Goal: Information Seeking & Learning: Learn about a topic

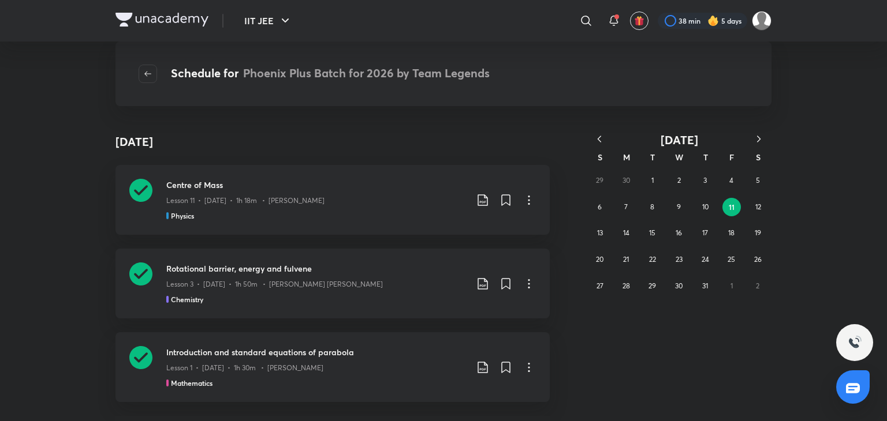
scroll to position [3252, 0]
